Goal: Information Seeking & Learning: Find contact information

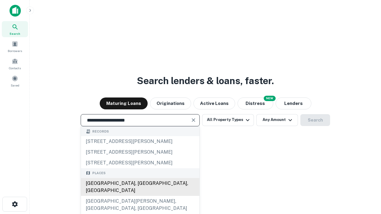
click at [140, 196] on div "Santa Monica, CA, USA" at bounding box center [140, 187] width 118 height 18
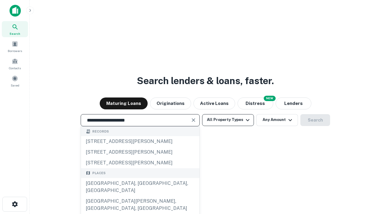
type input "**********"
click at [228, 120] on button "All Property Types" at bounding box center [228, 120] width 52 height 12
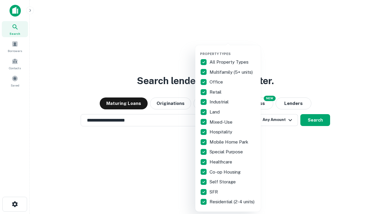
click at [232, 50] on button "button" at bounding box center [232, 50] width 65 height 0
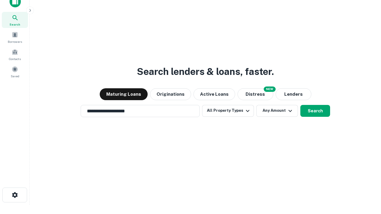
scroll to position [4, 72]
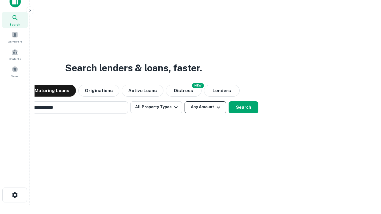
click at [184, 101] on button "Any Amount" at bounding box center [205, 107] width 42 height 12
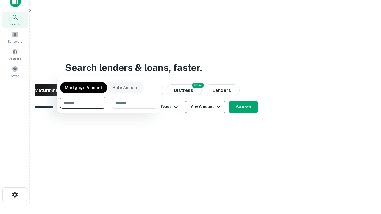
scroll to position [43, 168]
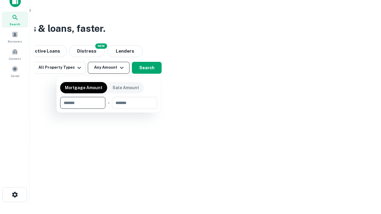
type input "*******"
click at [109, 109] on button "button" at bounding box center [108, 109] width 97 height 0
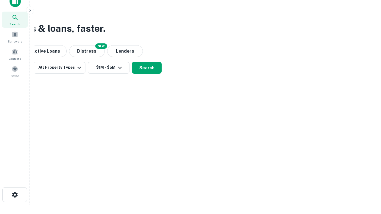
scroll to position [4, 110]
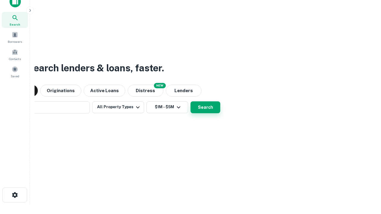
click at [190, 101] on button "Search" at bounding box center [205, 107] width 30 height 12
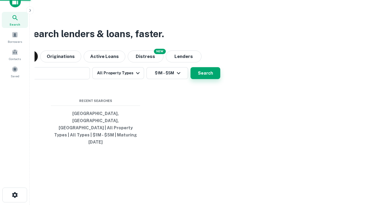
scroll to position [16, 168]
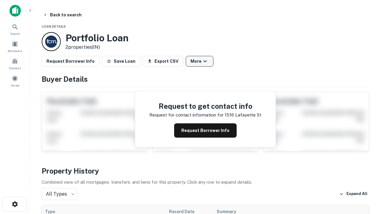
click at [199, 61] on button "More" at bounding box center [200, 61] width 28 height 11
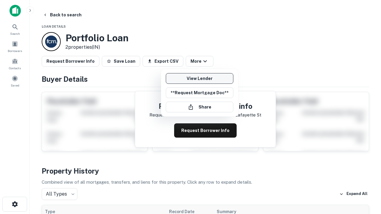
click at [199, 78] on link "View Lender" at bounding box center [199, 78] width 67 height 11
